Goal: Task Accomplishment & Management: Use online tool/utility

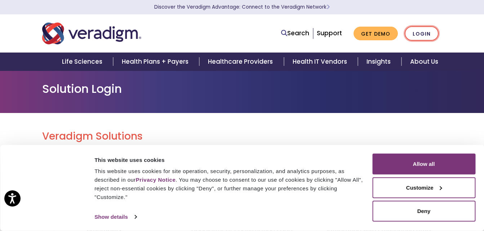
click at [427, 33] on link "Login" at bounding box center [422, 33] width 34 height 15
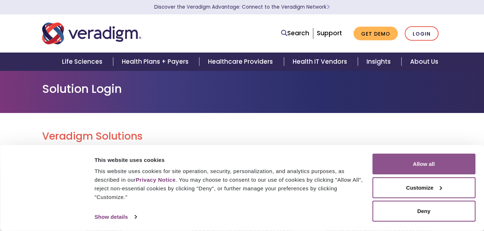
click at [436, 162] on button "Allow all" at bounding box center [423, 164] width 103 height 21
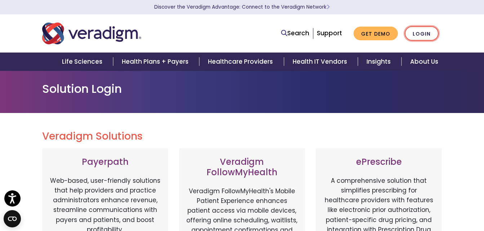
click at [422, 37] on link "Login" at bounding box center [422, 33] width 34 height 15
click at [420, 34] on link "Login" at bounding box center [422, 33] width 34 height 15
